Goal: Task Accomplishment & Management: Manage account settings

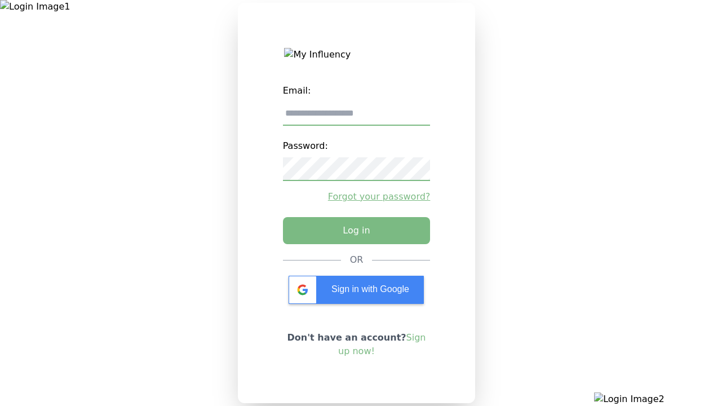
click at [356, 118] on input "email" at bounding box center [357, 114] width 148 height 24
type input "**********"
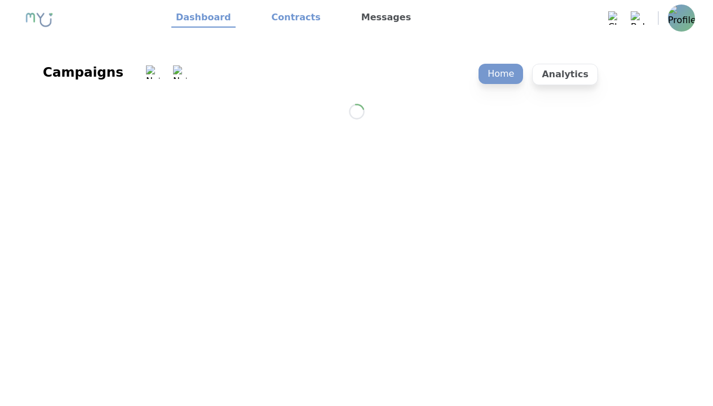
click at [289, 18] on link "Contracts" at bounding box center [296, 17] width 58 height 19
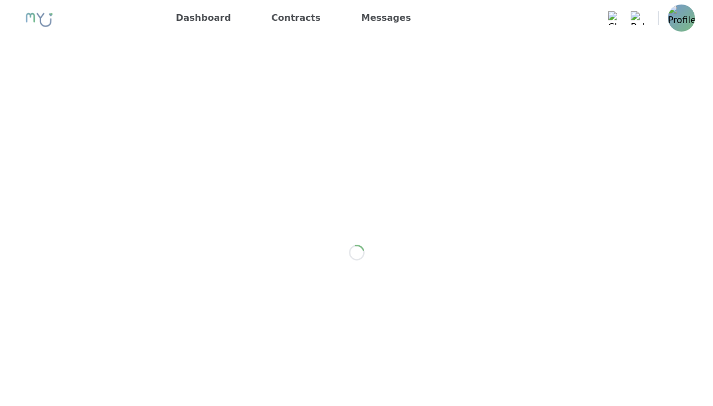
scroll to position [903, 0]
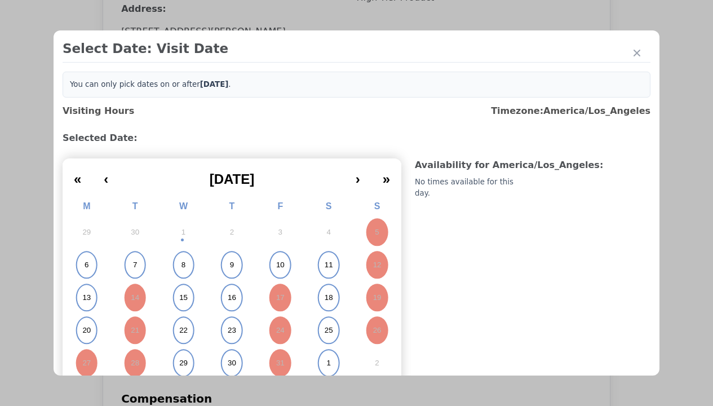
click at [182, 297] on abbr "15" at bounding box center [183, 297] width 8 height 10
click at [281, 188] on div "Please Select Submission Date" at bounding box center [281, 182] width 115 height 11
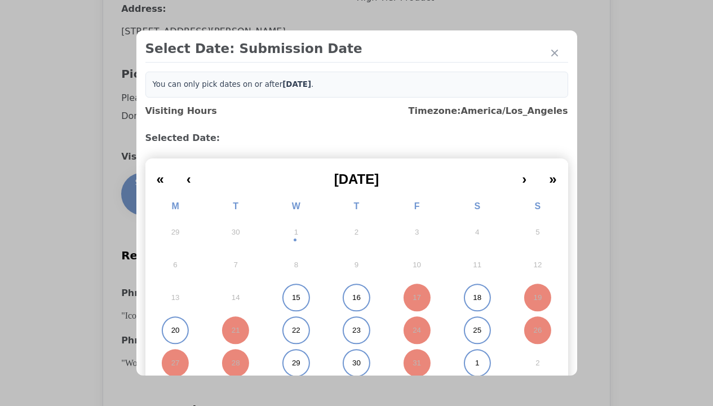
click at [292, 297] on abbr "15" at bounding box center [296, 297] width 8 height 10
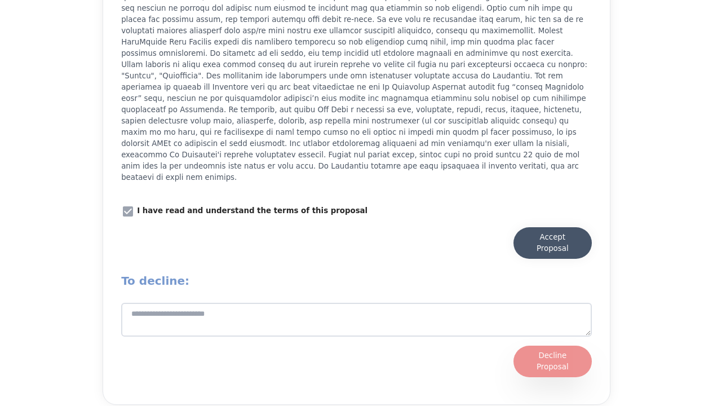
click at [552, 235] on div "Accept Proposal" at bounding box center [553, 243] width 56 height 23
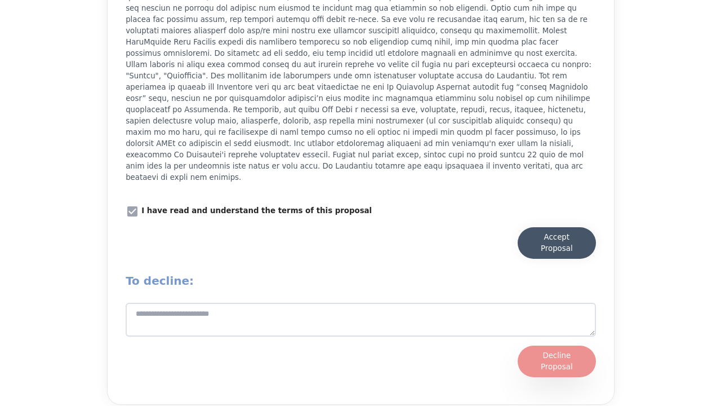
scroll to position [1563, 0]
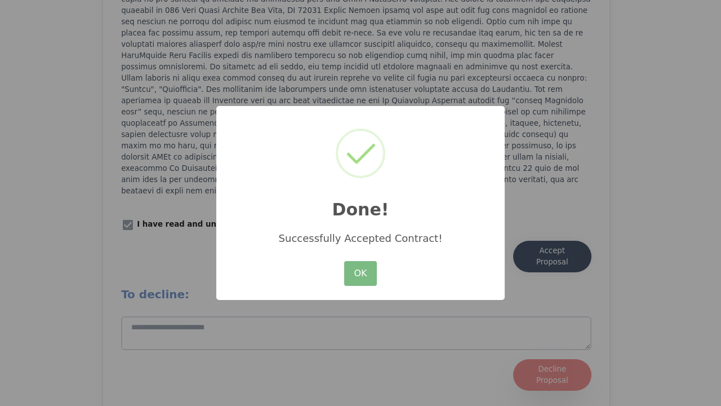
click at [361, 274] on button "OK" at bounding box center [360, 273] width 33 height 25
